Goal: Information Seeking & Learning: Learn about a topic

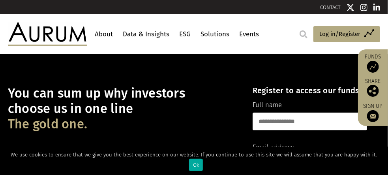
click at [100, 36] on link "About" at bounding box center [104, 34] width 22 height 15
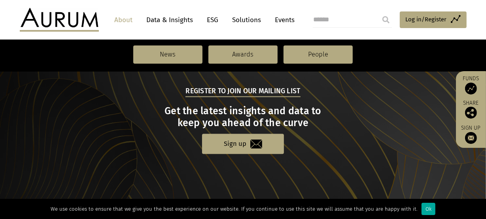
scroll to position [981, 0]
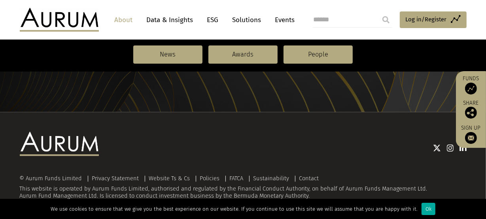
click at [242, 175] on div "© Aurum Funds Limited Privacy Statement Website Ts & Cs Policies FATCA Sustaina…" at bounding box center [243, 188] width 446 height 24
copy div "Bermuda"
click at [388, 143] on div at bounding box center [282, 148] width 367 height 10
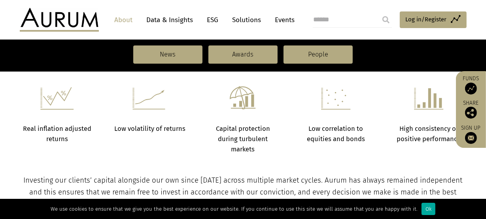
scroll to position [290, 0]
